Goal: Find specific page/section: Find specific page/section

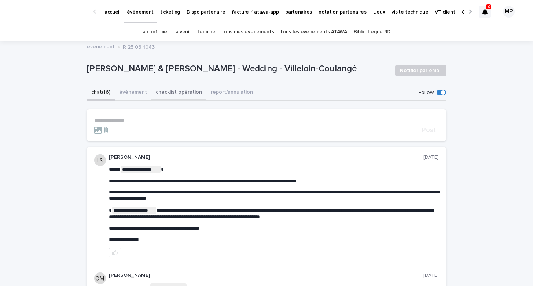
click at [178, 93] on button "checklist opération" at bounding box center [178, 92] width 55 height 15
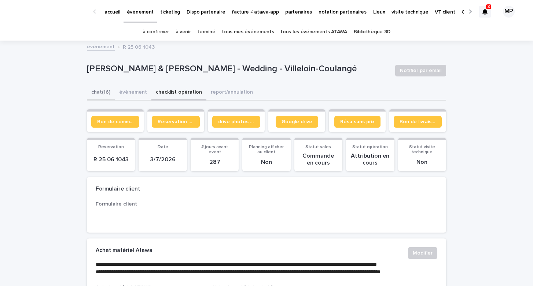
click at [111, 91] on button "chat (16)" at bounding box center [101, 92] width 28 height 15
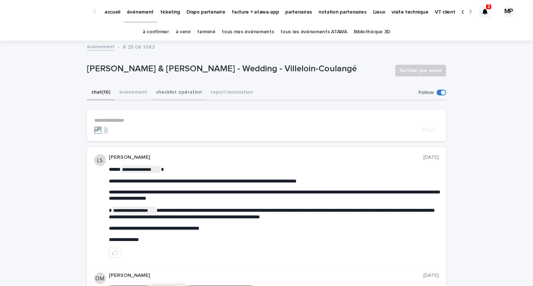
click at [168, 95] on button "checklist opération" at bounding box center [178, 92] width 55 height 15
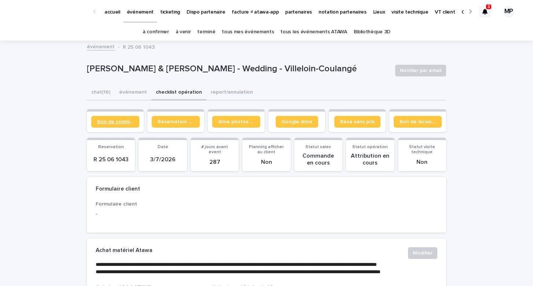
click at [123, 120] on span "Bon de commande" at bounding box center [115, 121] width 36 height 5
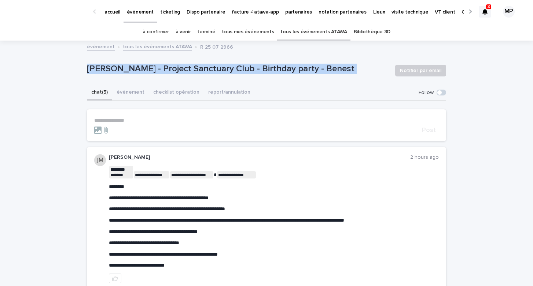
click at [286, 35] on link "tous les événements ATAWA" at bounding box center [313, 31] width 66 height 17
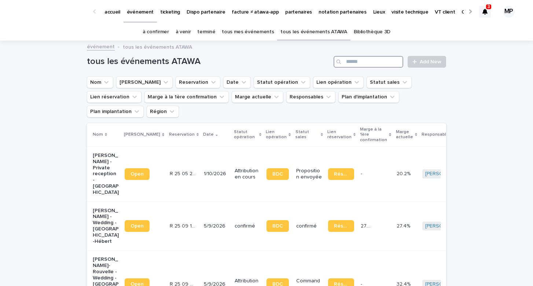
click at [365, 64] on input "Search" at bounding box center [368, 62] width 70 height 12
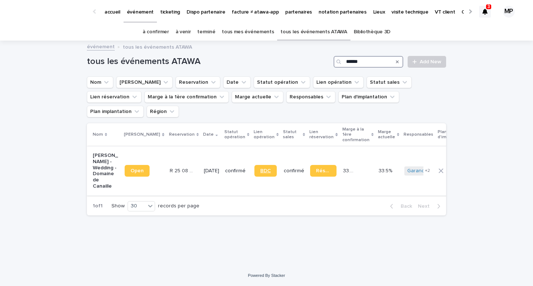
type input "******"
click at [260, 169] on span "BDC" at bounding box center [265, 171] width 11 height 5
